Goal: Information Seeking & Learning: Learn about a topic

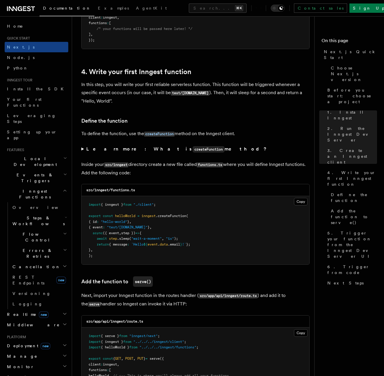
click at [19, 8] on icon at bounding box center [20, 8] width 4 height 5
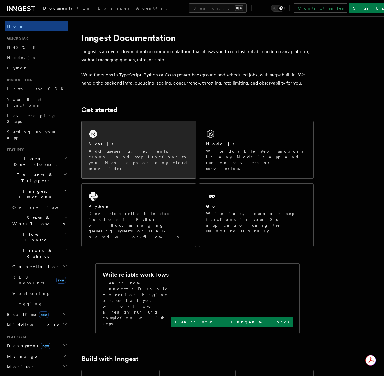
click at [108, 146] on div "Next.js" at bounding box center [139, 144] width 100 height 6
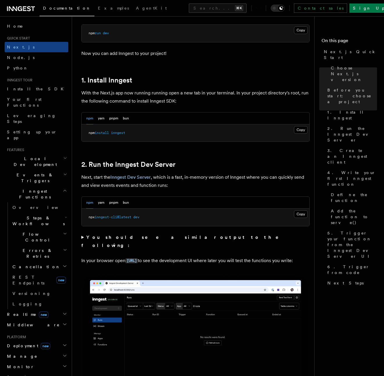
scroll to position [270, 0]
